Goal: Find specific page/section: Find specific page/section

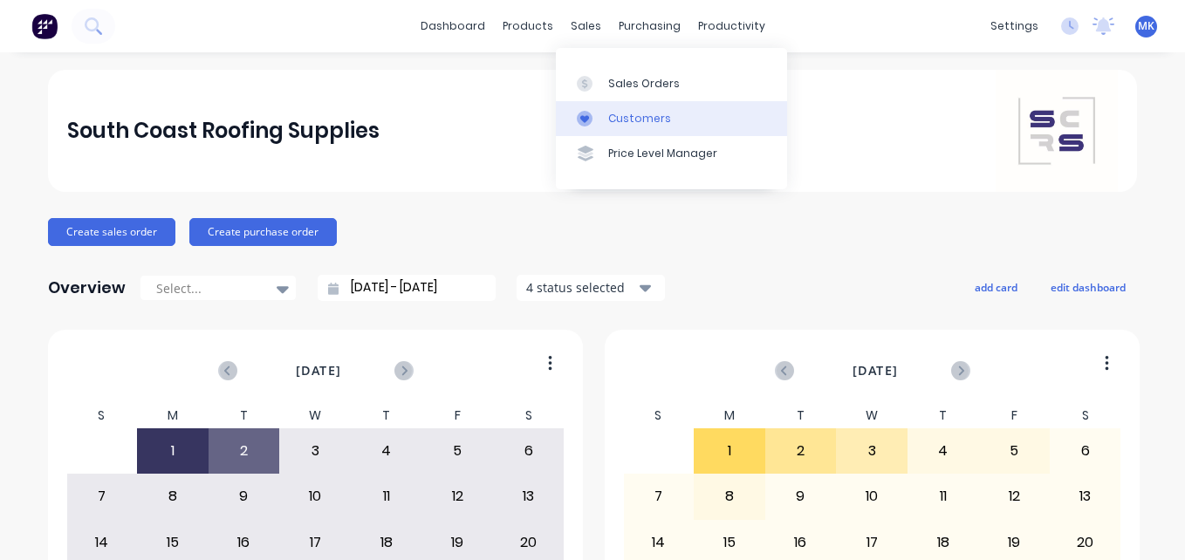
click at [618, 111] on div "Customers" at bounding box center [639, 119] width 63 height 16
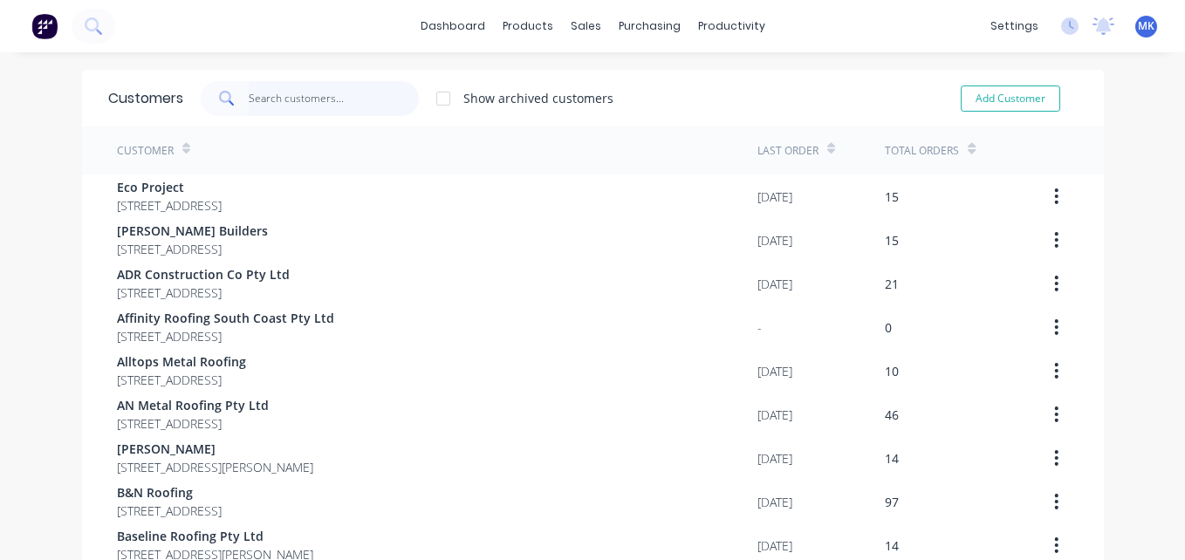
click at [359, 85] on input "text" at bounding box center [334, 98] width 170 height 35
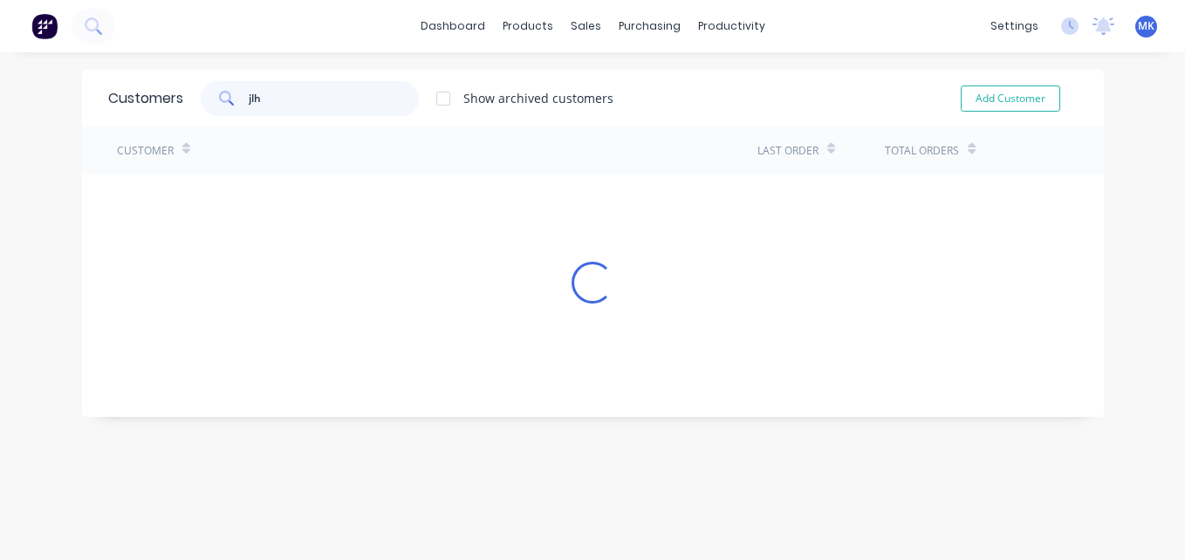
type input "jlh"
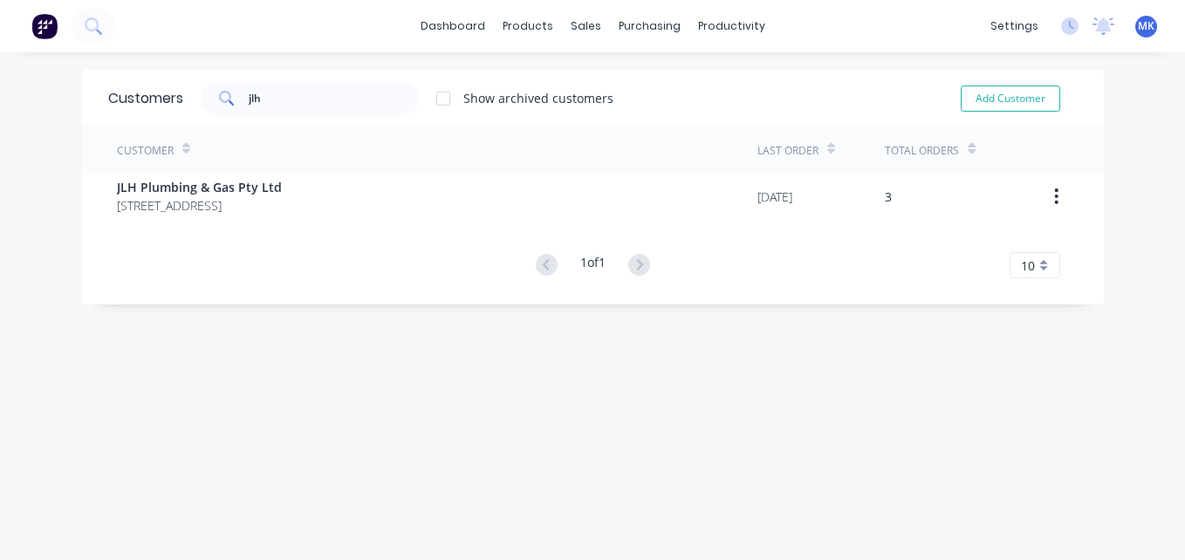
click at [358, 170] on div "Customer" at bounding box center [437, 150] width 640 height 48
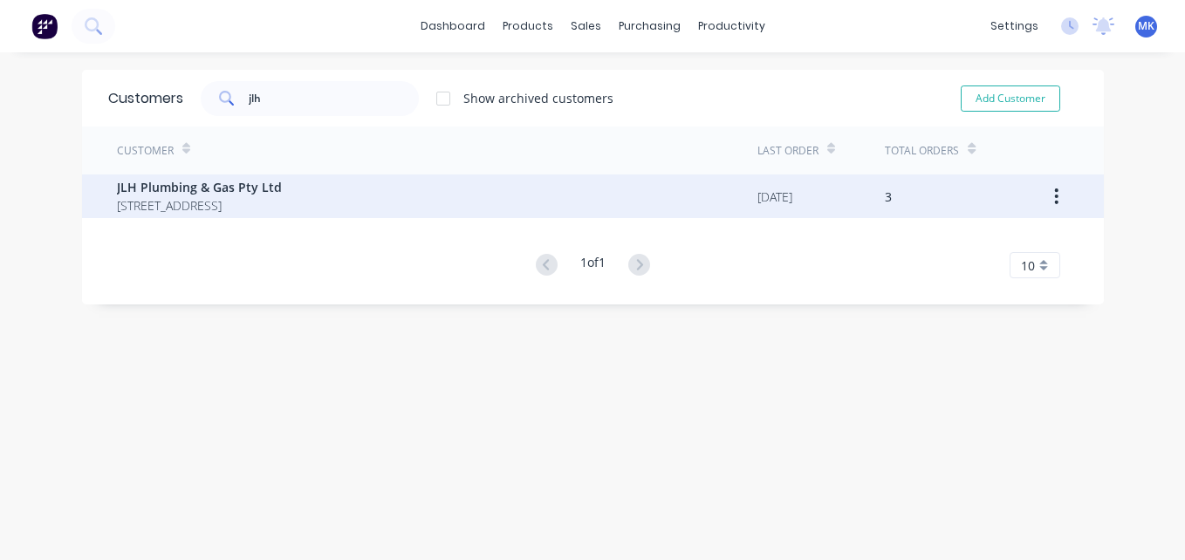
click at [282, 188] on span "JLH Plumbing & Gas Pty Ltd" at bounding box center [199, 187] width 165 height 18
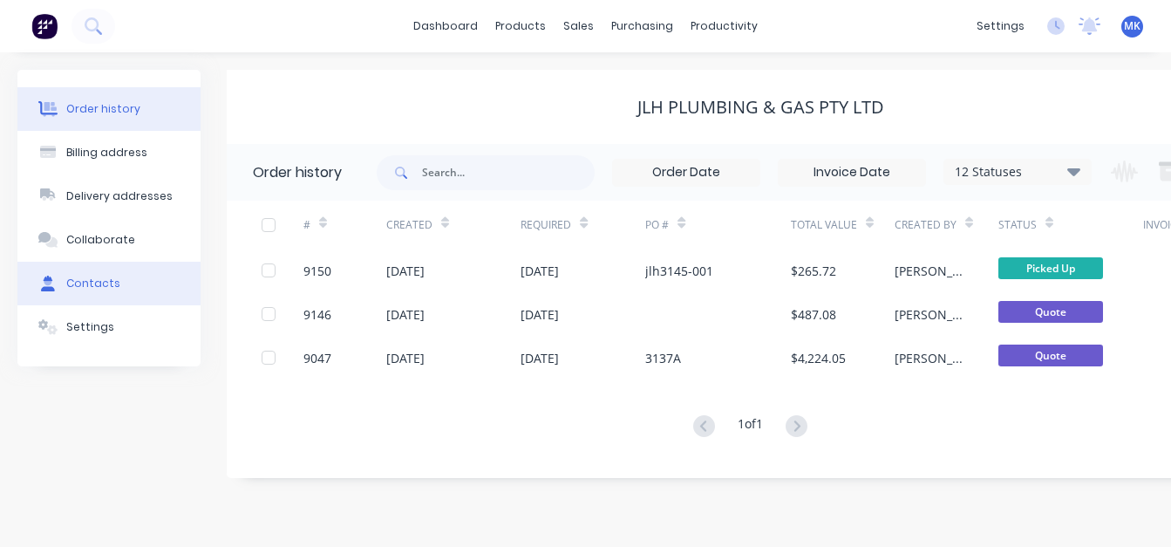
click at [158, 280] on button "Contacts" at bounding box center [108, 284] width 183 height 44
select select "AU"
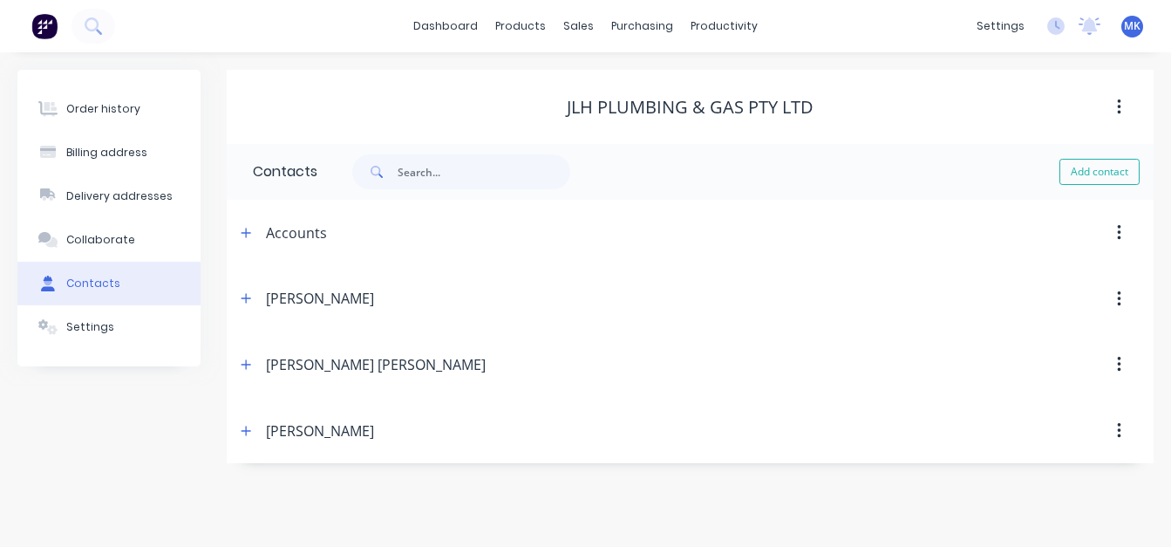
select select "AU"
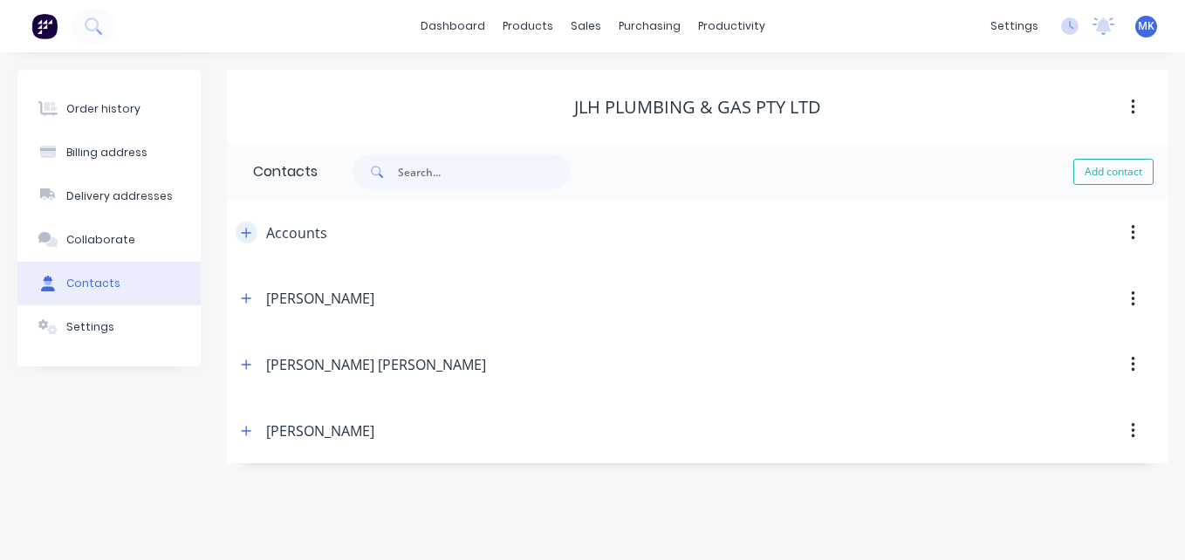
click at [249, 225] on button "button" at bounding box center [247, 233] width 22 height 22
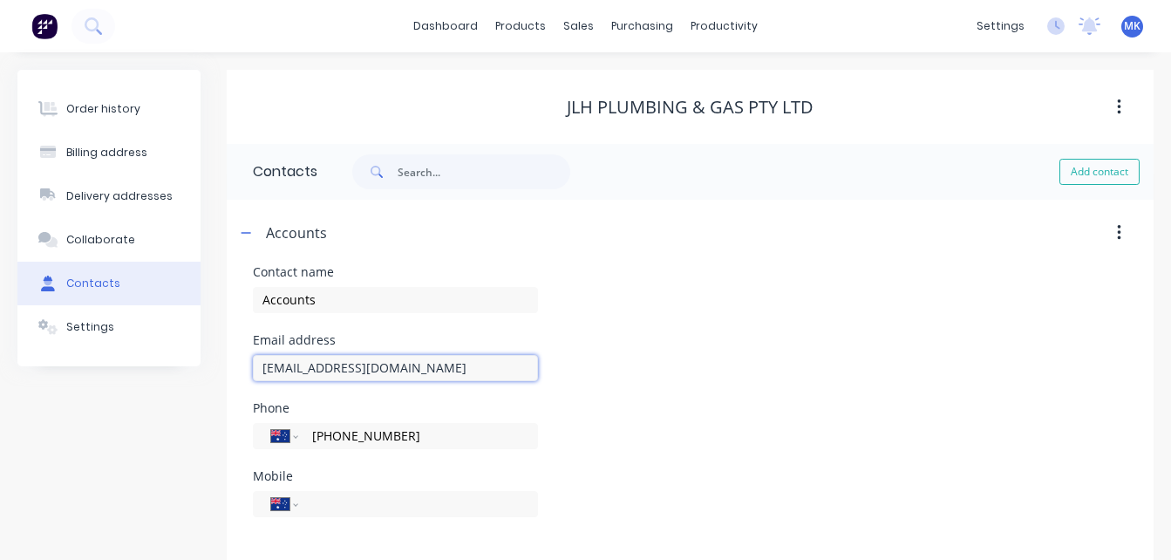
click at [444, 367] on input "[EMAIL_ADDRESS][DOMAIN_NAME]" at bounding box center [395, 368] width 285 height 26
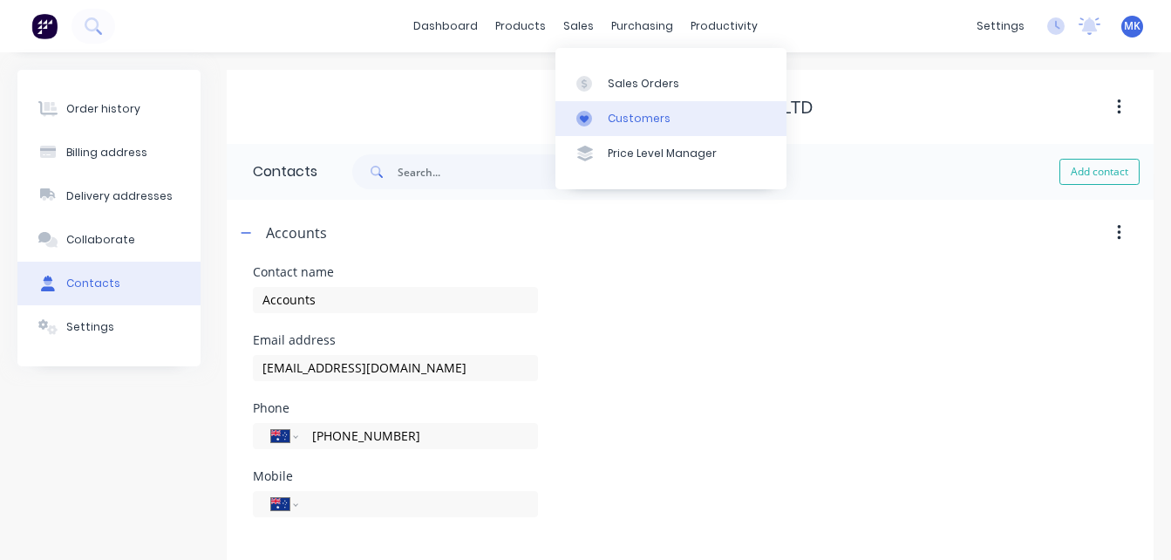
click at [604, 119] on link "Customers" at bounding box center [671, 118] width 231 height 35
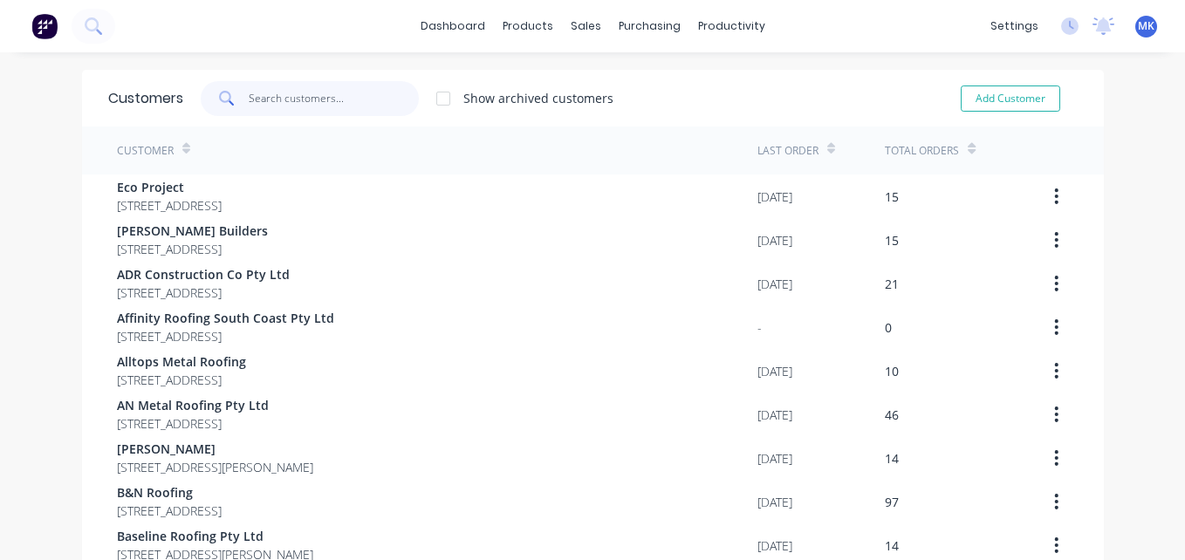
click at [279, 102] on input "text" at bounding box center [334, 98] width 170 height 35
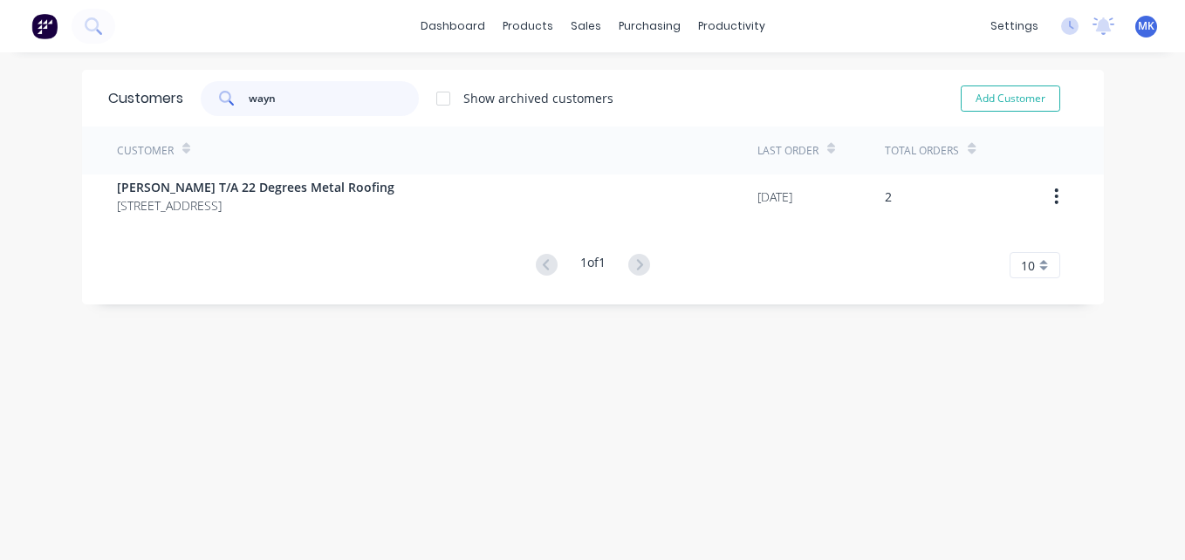
type input "wayn"
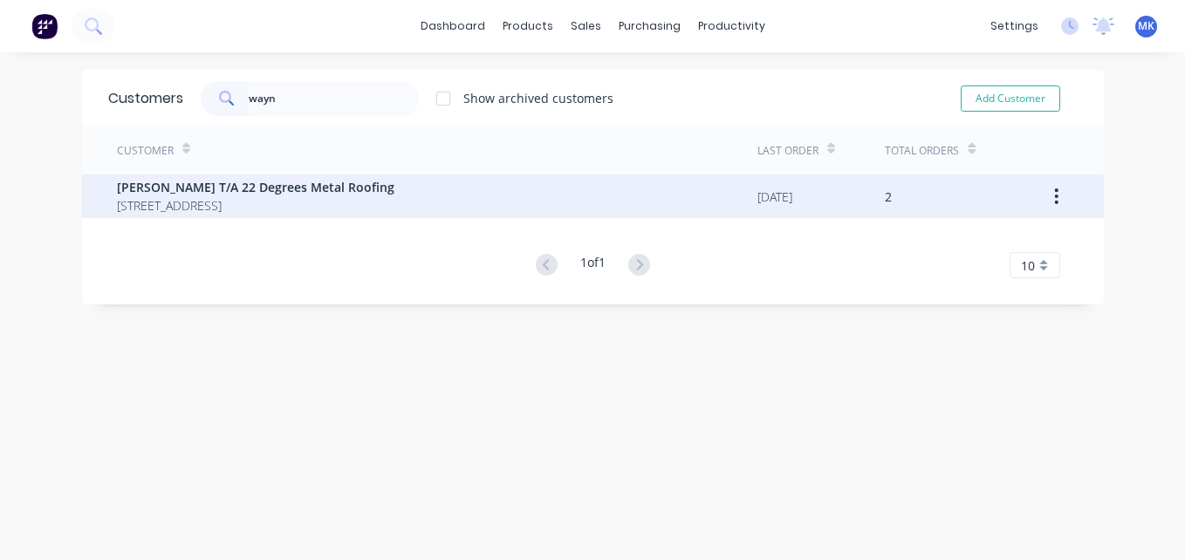
click at [334, 180] on span "[PERSON_NAME] T/A 22 Degrees Metal Roofing" at bounding box center [255, 187] width 277 height 18
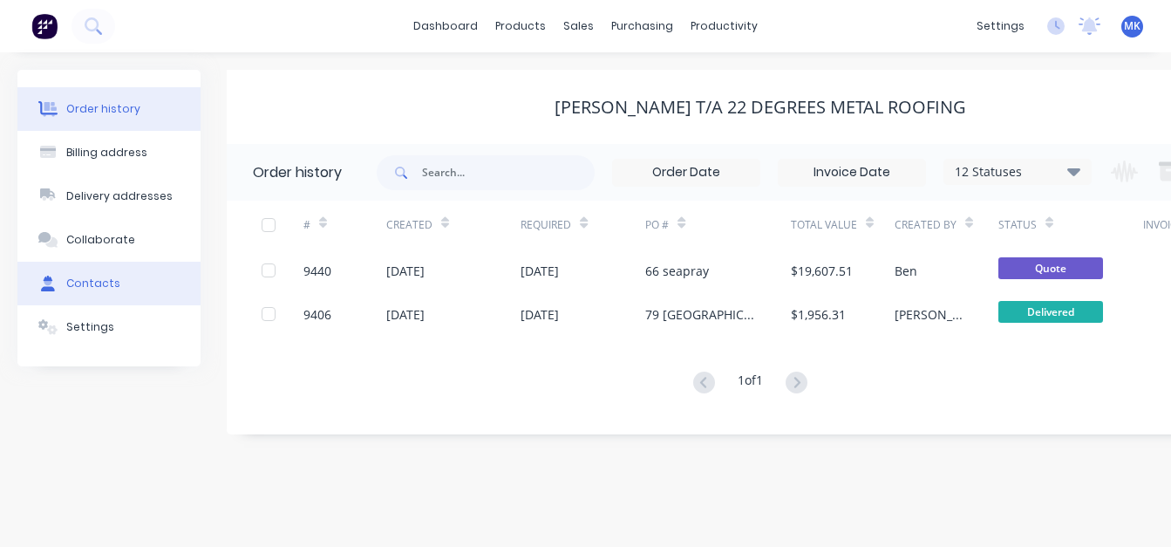
click at [137, 272] on button "Contacts" at bounding box center [108, 284] width 183 height 44
select select "AU"
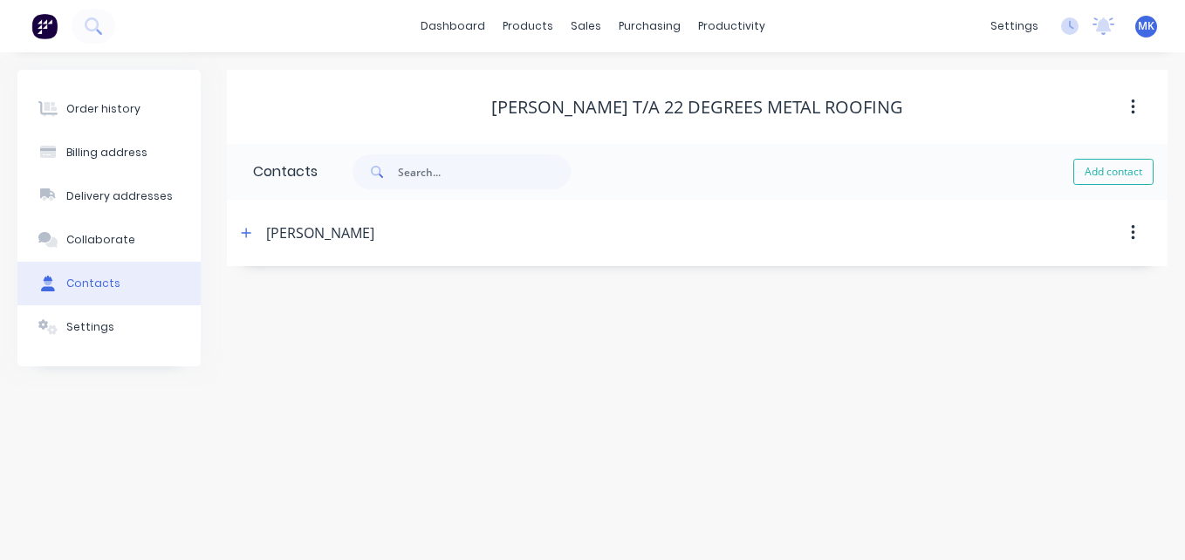
select select "AU"
click at [242, 236] on icon "button" at bounding box center [246, 233] width 10 height 12
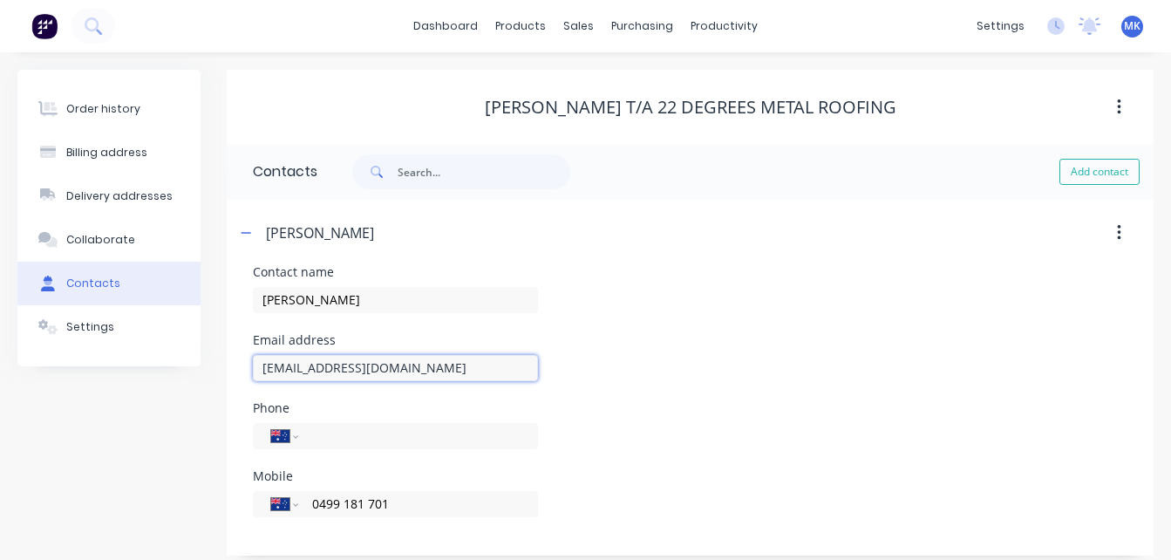
click at [406, 365] on input "[EMAIL_ADDRESS][DOMAIN_NAME]" at bounding box center [395, 368] width 285 height 26
